Goal: Task Accomplishment & Management: Use online tool/utility

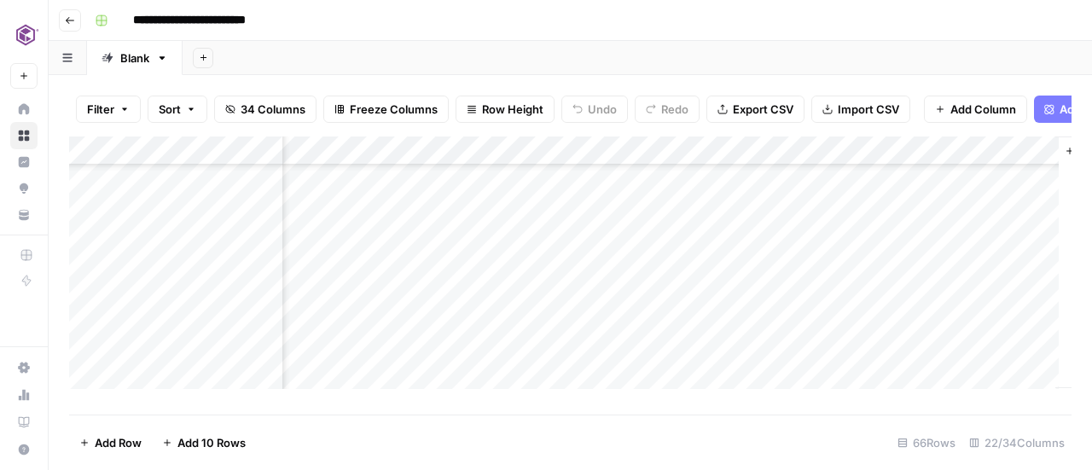
scroll to position [1162, 3041]
click at [770, 308] on div "Add Column" at bounding box center [570, 269] width 1003 height 265
click at [995, 309] on div "Add Column" at bounding box center [570, 269] width 1003 height 265
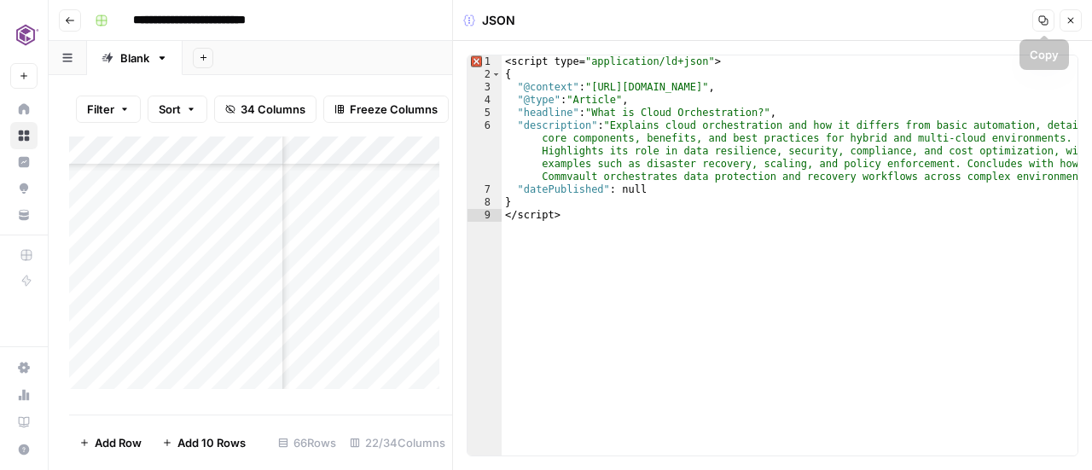
click at [1048, 21] on icon "button" at bounding box center [1043, 20] width 9 height 9
